Goal: Task Accomplishment & Management: Manage account settings

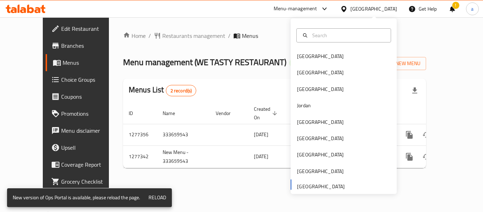
click at [227, 29] on div "Home / Restaurants management / Menus Menu management ( WE TASTY RESTAURANT ) O…" at bounding box center [274, 102] width 331 height 170
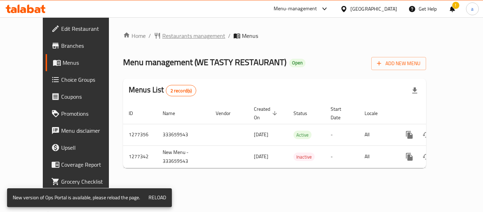
click at [162, 39] on span "Restaurants management" at bounding box center [193, 35] width 63 height 8
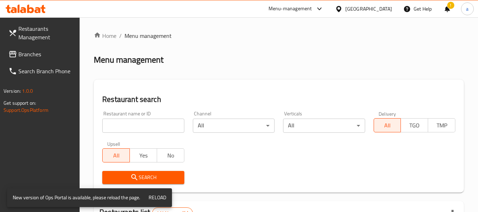
click at [47, 56] on span "Branches" at bounding box center [46, 54] width 56 height 8
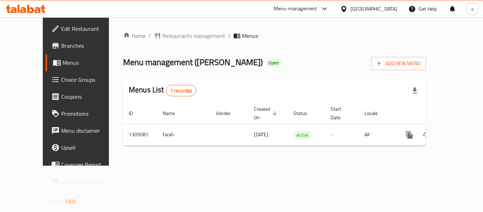
click at [380, 11] on div "[GEOGRAPHIC_DATA]" at bounding box center [373, 9] width 47 height 8
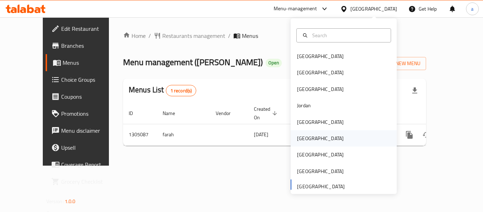
click at [314, 141] on div "Oman" at bounding box center [344, 138] width 106 height 16
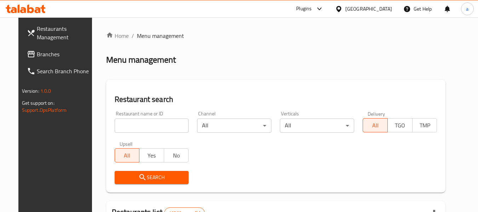
click at [37, 58] on span "Branches" at bounding box center [65, 54] width 56 height 8
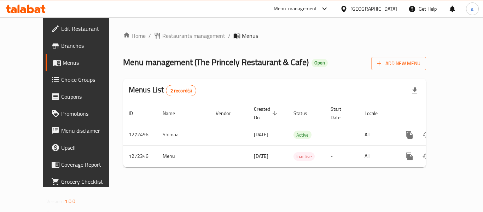
click at [389, 9] on div "Oman" at bounding box center [373, 9] width 47 height 8
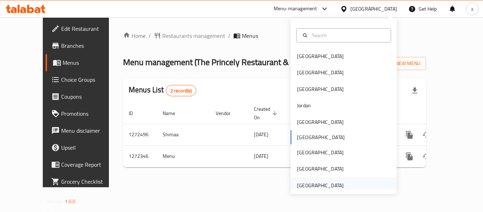
click at [321, 188] on div "[GEOGRAPHIC_DATA]" at bounding box center [320, 185] width 47 height 8
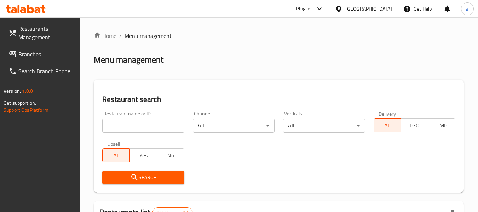
click at [41, 54] on span "Branches" at bounding box center [46, 54] width 56 height 8
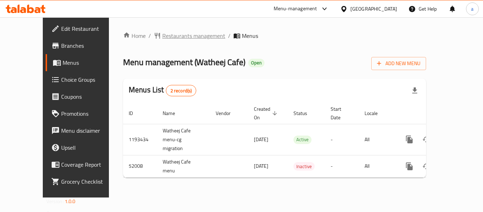
click at [162, 34] on span "Restaurants management" at bounding box center [193, 35] width 63 height 8
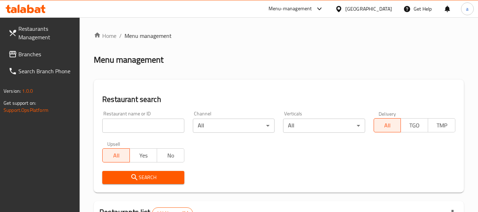
click at [37, 48] on link "Branches" at bounding box center [41, 54] width 77 height 17
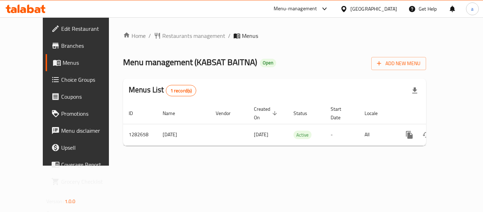
click at [362, 7] on div "[GEOGRAPHIC_DATA]" at bounding box center [373, 9] width 47 height 8
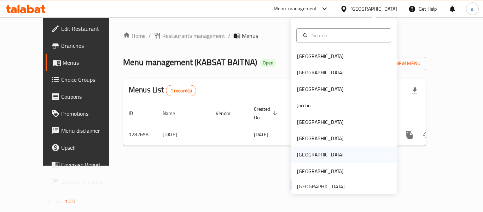
click at [301, 157] on div "[GEOGRAPHIC_DATA]" at bounding box center [320, 155] width 47 height 8
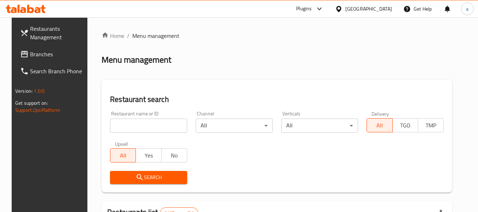
click at [36, 57] on span "Branches" at bounding box center [58, 54] width 56 height 8
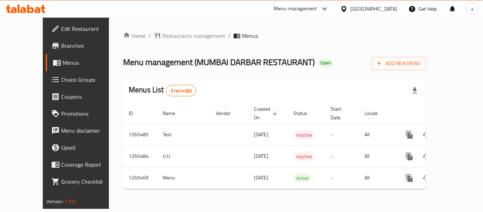
click at [348, 8] on icon at bounding box center [343, 8] width 7 height 7
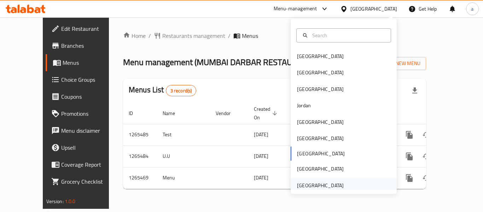
click at [311, 183] on div "[GEOGRAPHIC_DATA]" at bounding box center [320, 185] width 47 height 8
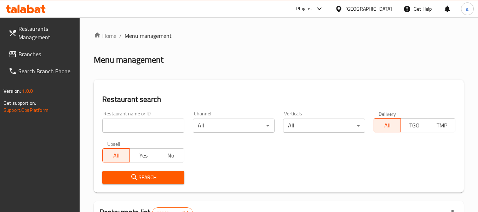
click at [34, 51] on span "Branches" at bounding box center [46, 54] width 56 height 8
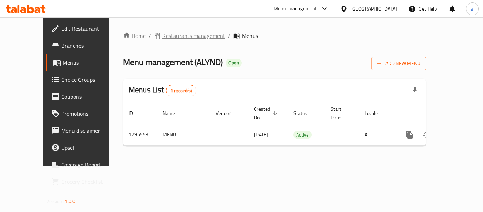
click at [162, 35] on span "Restaurants management" at bounding box center [193, 35] width 63 height 8
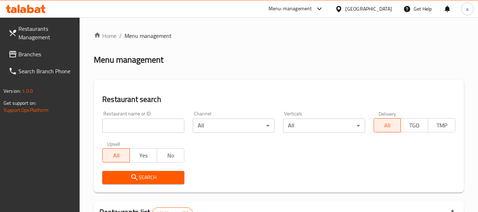
click at [38, 53] on span "Branches" at bounding box center [46, 54] width 56 height 8
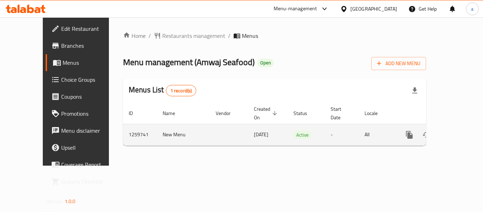
click at [456, 130] on icon "enhanced table" at bounding box center [460, 134] width 8 height 8
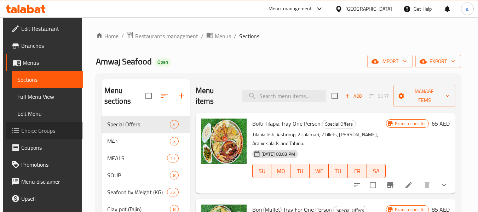
click at [42, 128] on span "Choice Groups" at bounding box center [49, 130] width 56 height 8
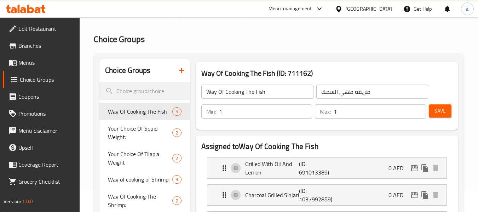
scroll to position [35, 0]
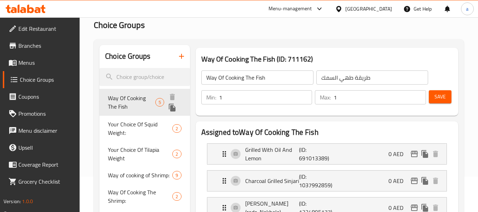
click at [135, 96] on span "Way Of Cooking The Fish" at bounding box center [131, 102] width 47 height 17
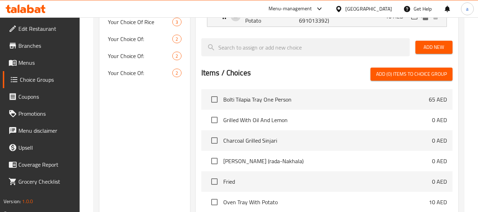
scroll to position [283, 0]
